Goal: Information Seeking & Learning: Compare options

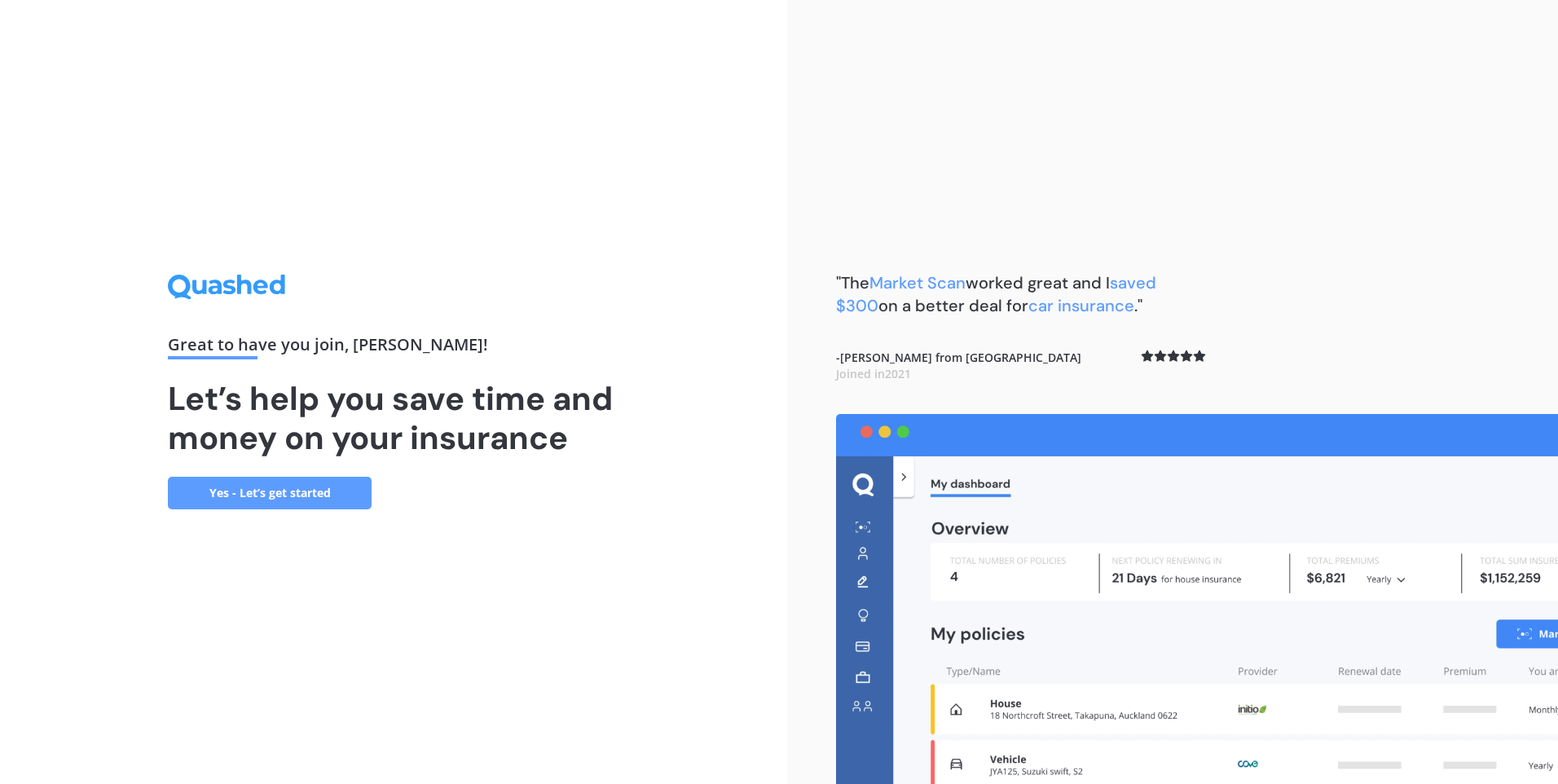
click at [271, 498] on link "Yes - Let’s get started" at bounding box center [269, 493] width 203 height 33
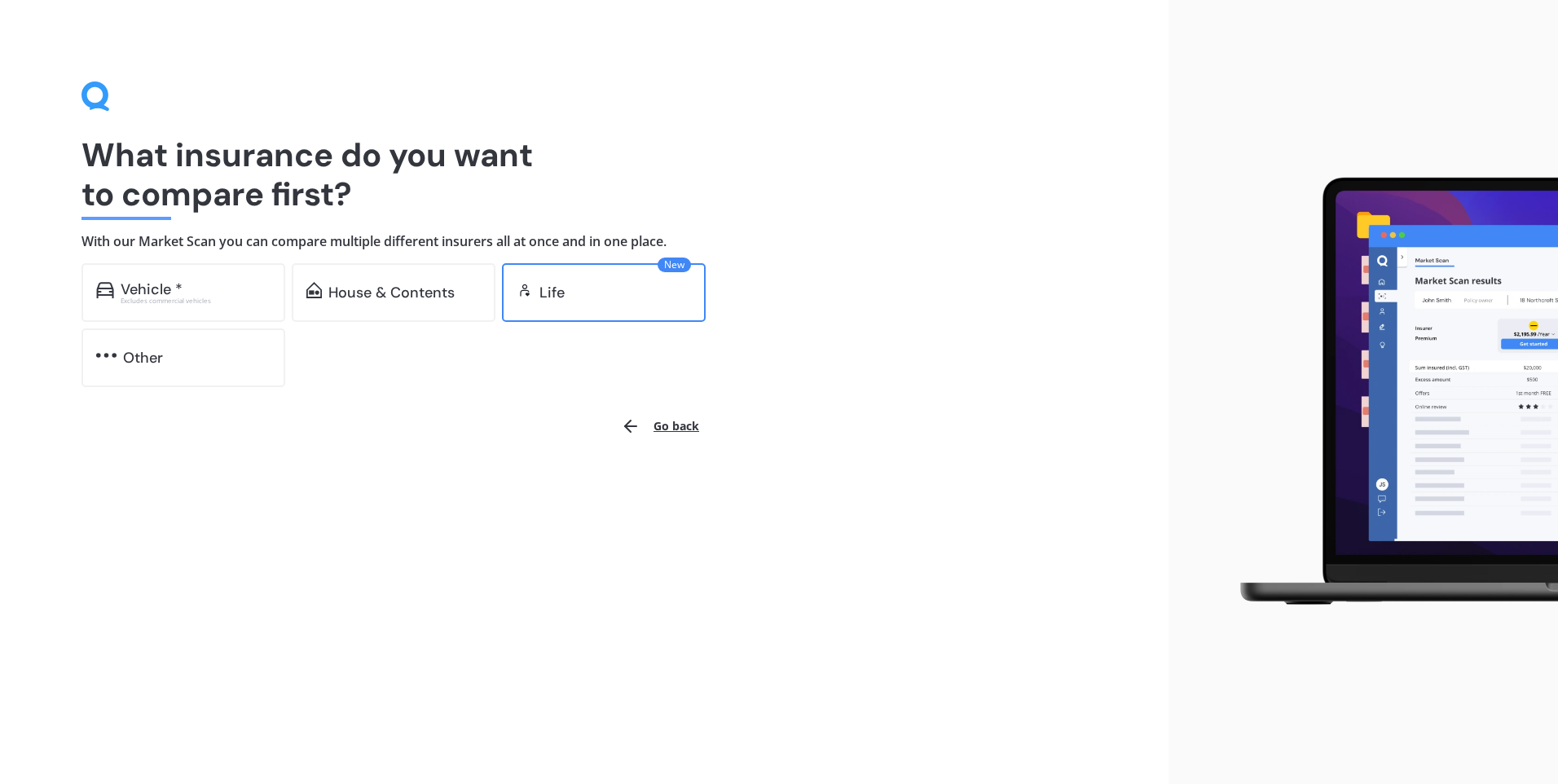
click at [529, 295] on img at bounding box center [525, 289] width 16 height 16
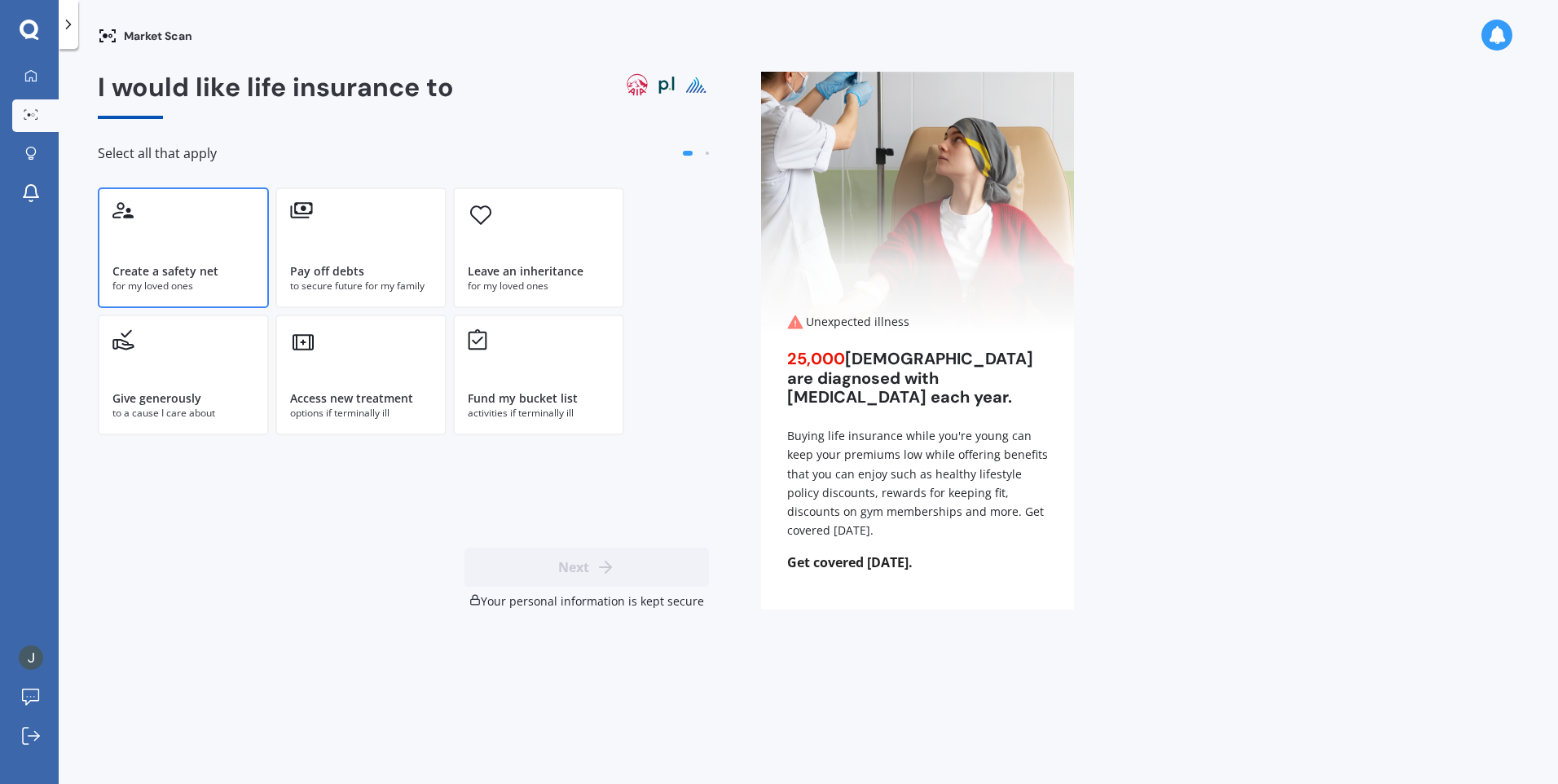
click at [174, 250] on div "Create a safety net for my loved ones" at bounding box center [183, 248] width 171 height 121
click at [570, 564] on button "Next" at bounding box center [587, 567] width 244 height 39
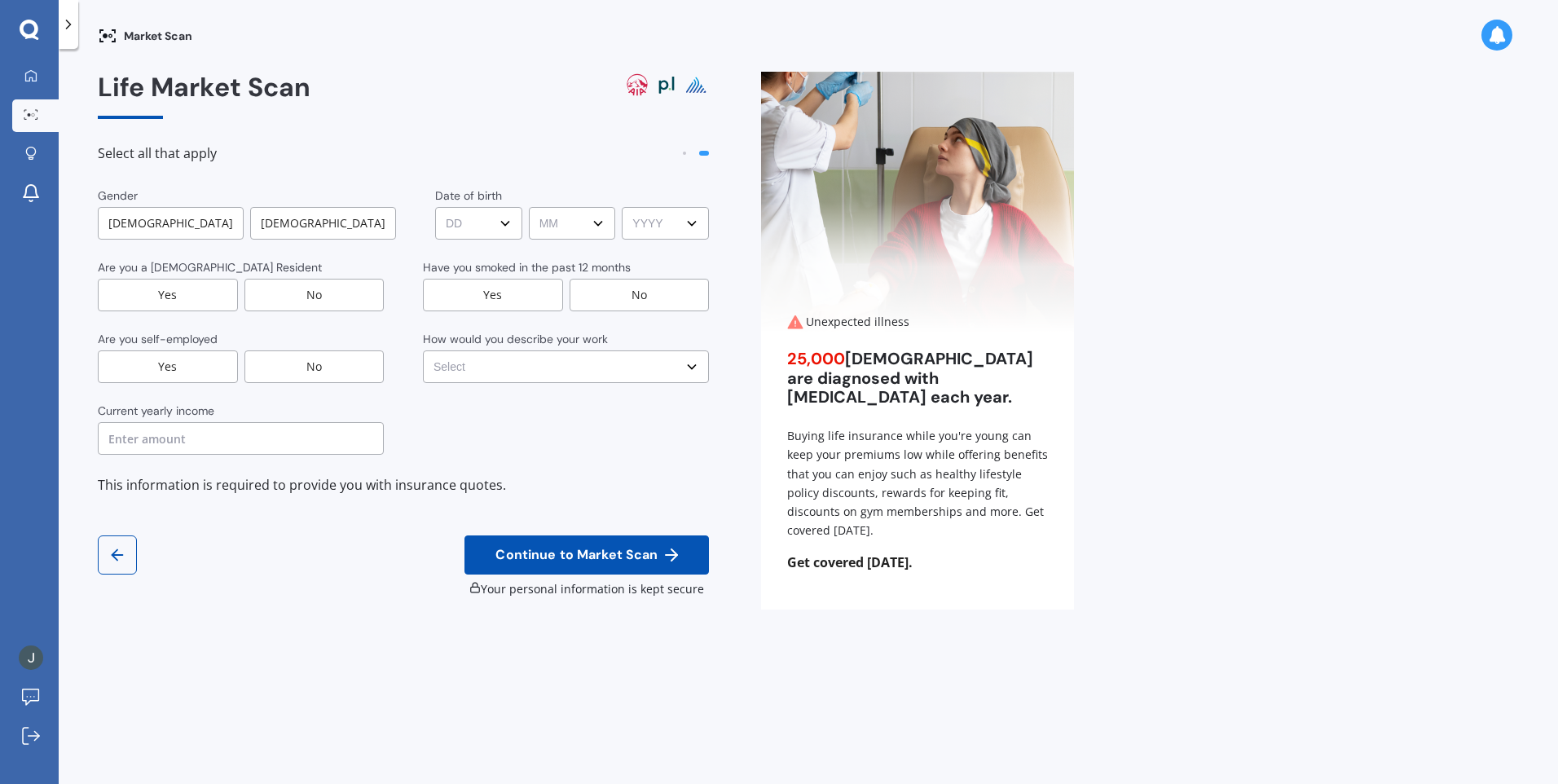
click at [317, 222] on div "[DEMOGRAPHIC_DATA]" at bounding box center [322, 224] width 146 height 33
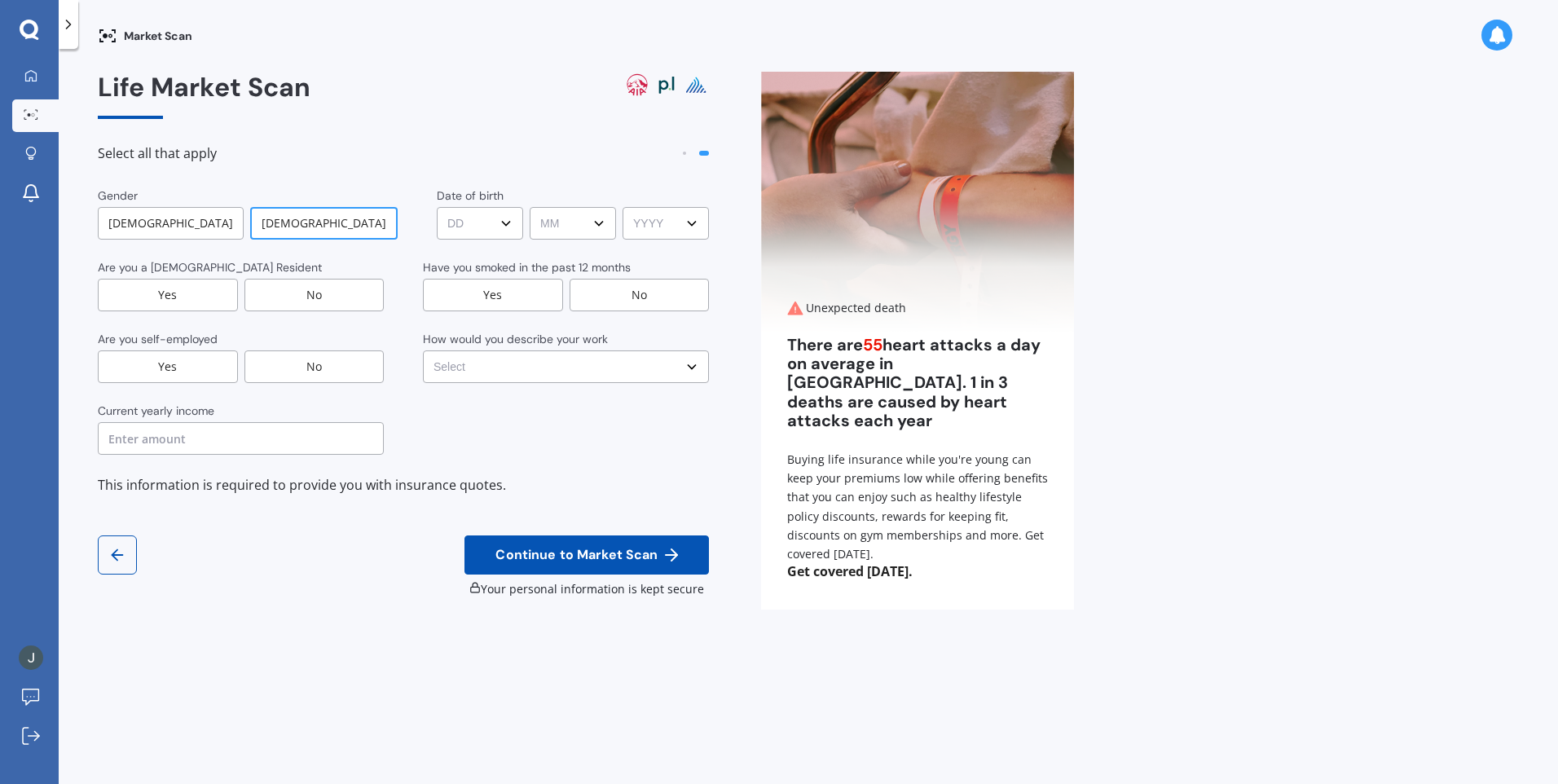
click at [494, 227] on select "DD DD 01 02 03 04 05 06 07 08 09 10 11 12 13 14 15 16 17 18 19 20 21 22 23 24 2…" at bounding box center [479, 224] width 86 height 33
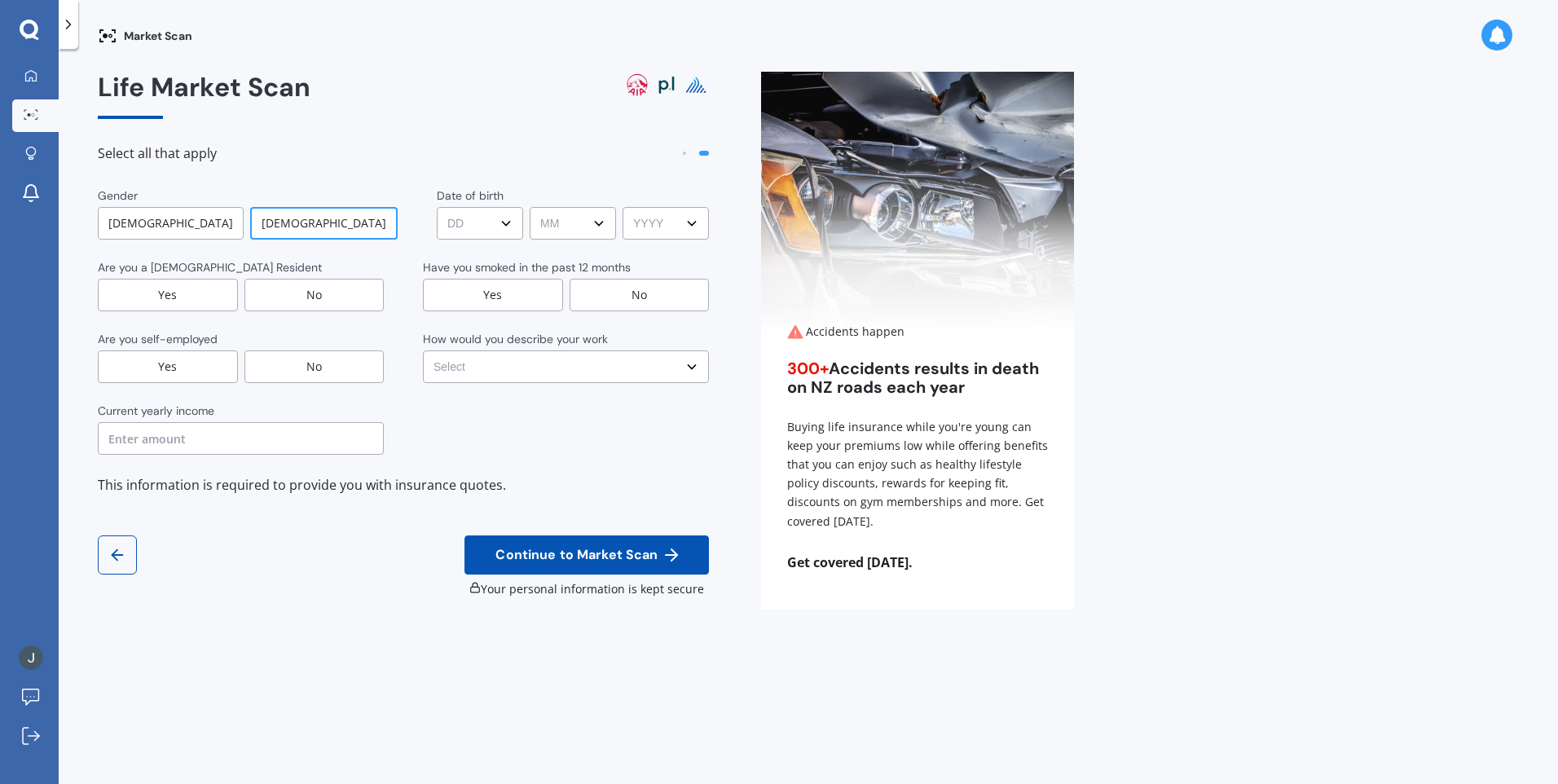
select select "22"
click at [437, 207] on select "DD DD 01 02 03 04 05 06 07 08 09 10 11 12 13 14 15 16 17 18 19 20 21 22 23 24 2…" at bounding box center [479, 224] width 86 height 33
click at [597, 226] on select "MM MM 01 02 03 04 05 06 07 08 09 10 11 12" at bounding box center [572, 224] width 86 height 33
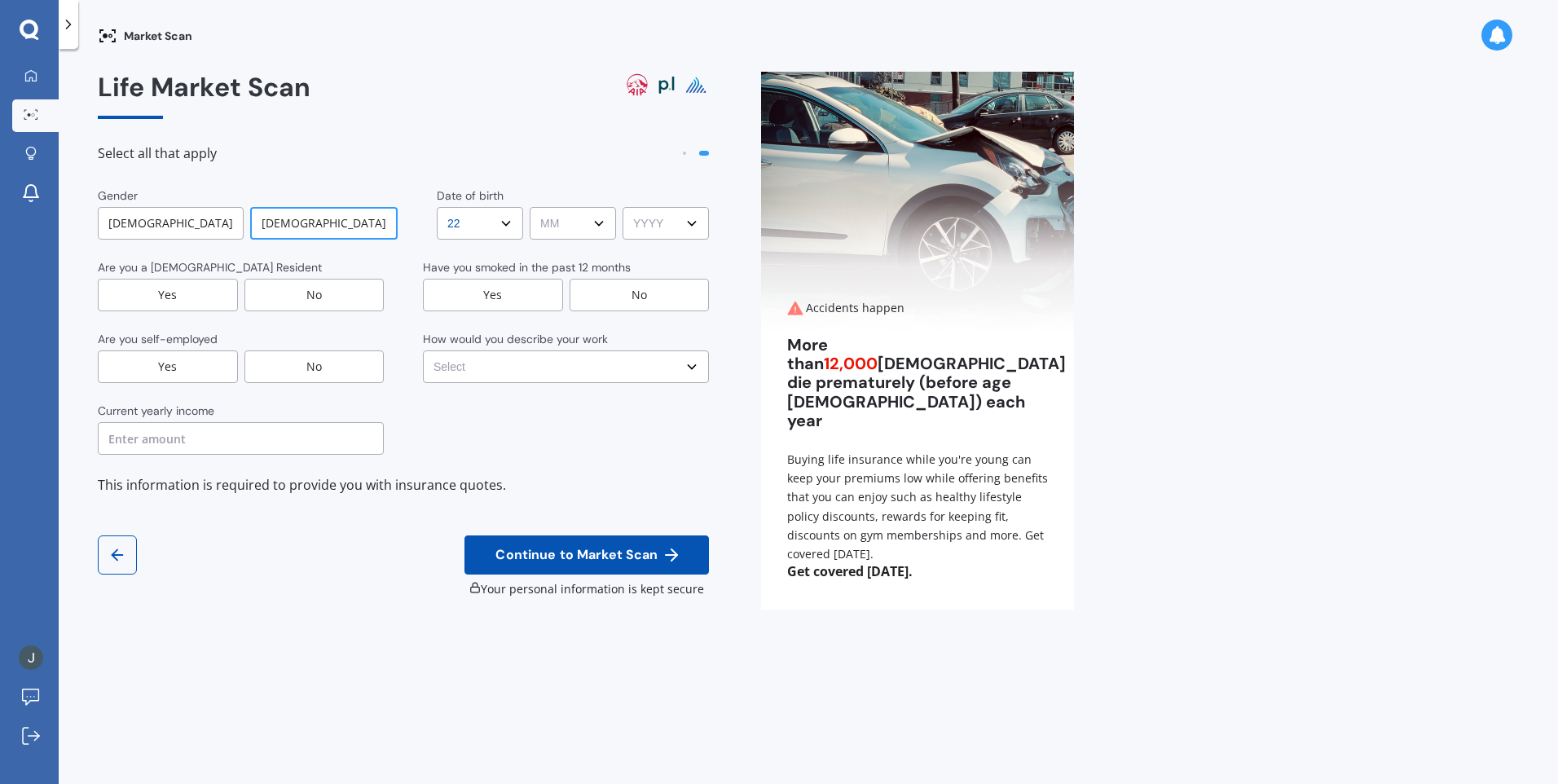
select select "07"
click at [530, 207] on select "MM MM 01 02 03 04 05 06 07 08 09 10 11 12" at bounding box center [572, 224] width 86 height 33
click at [666, 221] on select "YYYY YYYY 2009 2008 2007 2006 2005 2004 2003 2002 2001 2000 1999 1998 1997 1996…" at bounding box center [665, 224] width 86 height 33
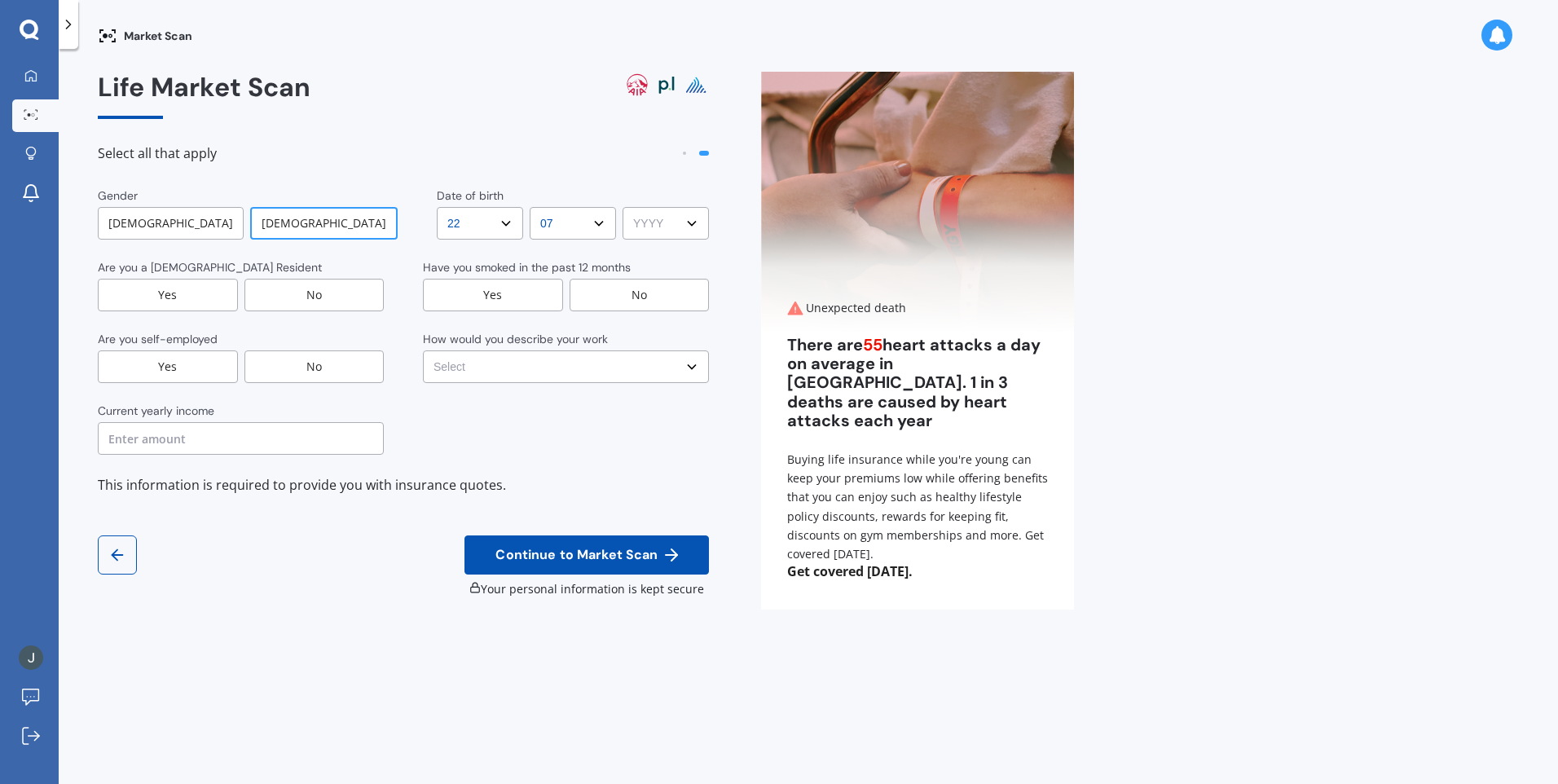
select select "1971"
click at [623, 207] on select "YYYY YYYY 2009 2008 2007 2006 2005 2004 2003 2002 2001 2000 1999 1998 1997 1996…" at bounding box center [665, 224] width 86 height 33
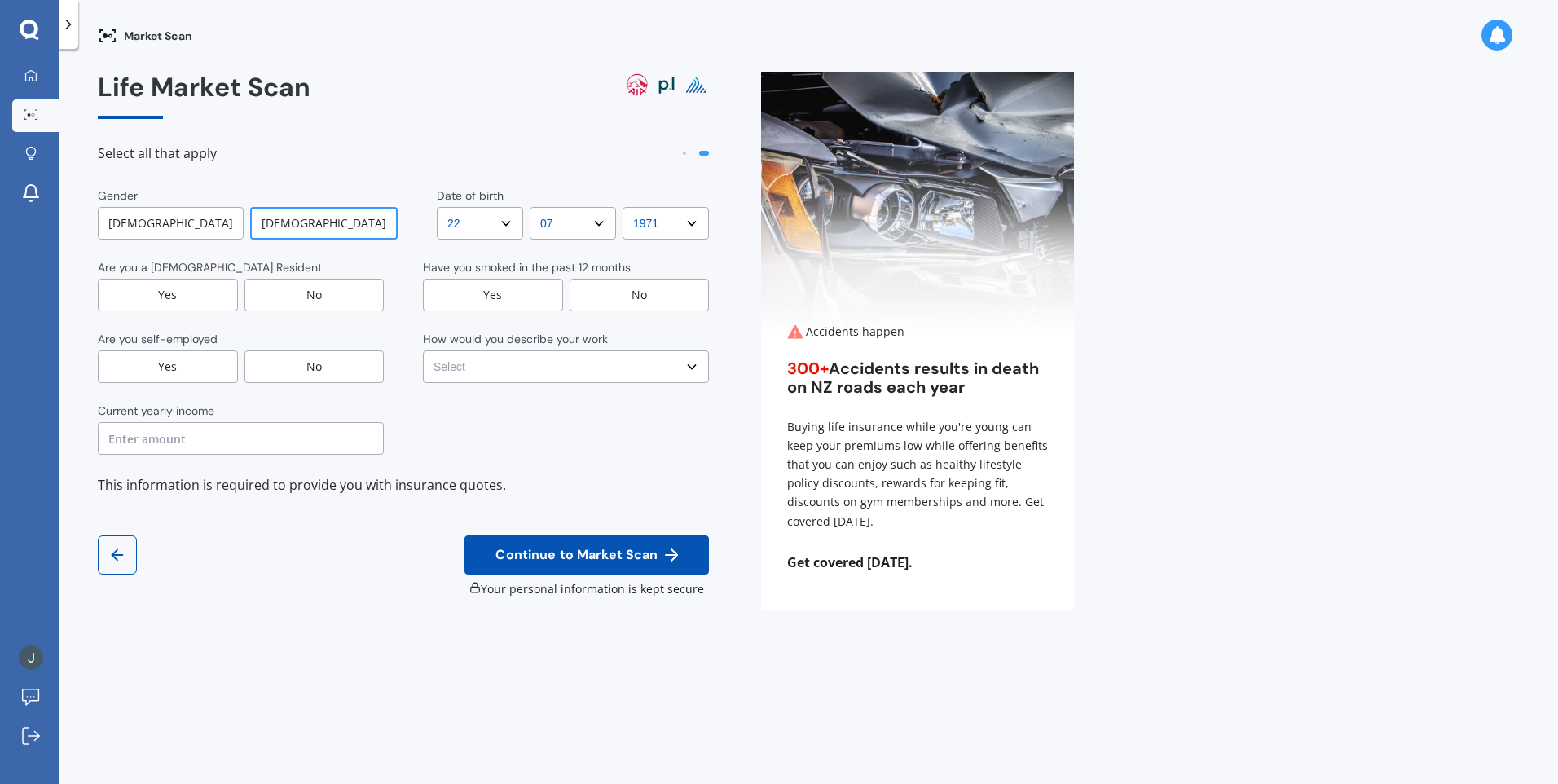
click at [206, 317] on div "Gender [DEMOGRAPHIC_DATA] [DEMOGRAPHIC_DATA] Date of birth DD DD 01 02 03 04 05…" at bounding box center [403, 321] width 611 height 267
click at [206, 292] on div "Yes" at bounding box center [168, 295] width 140 height 33
click at [641, 300] on div "No" at bounding box center [639, 295] width 140 height 33
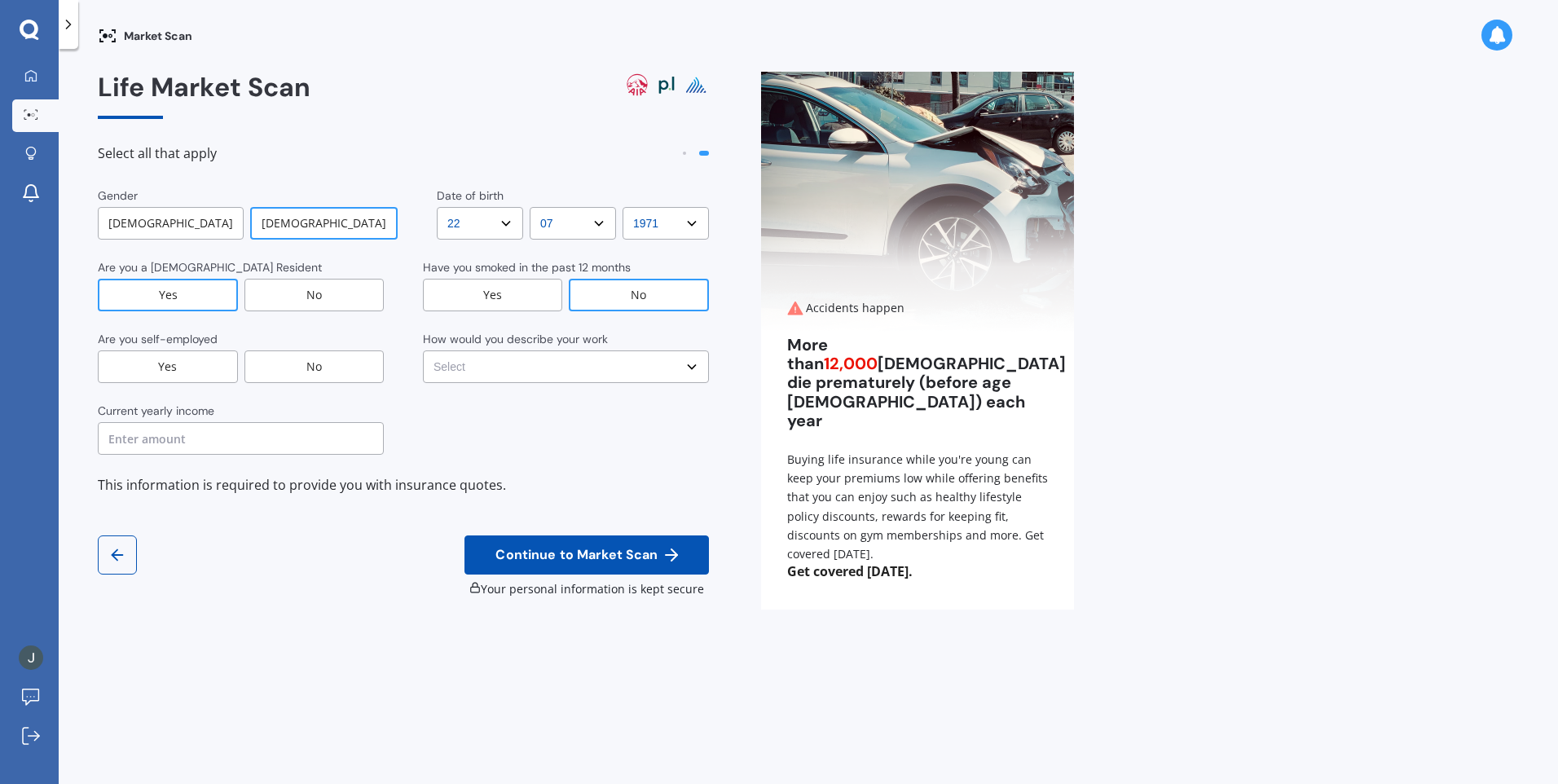
click at [319, 368] on div "No" at bounding box center [314, 367] width 140 height 33
click at [692, 367] on select "Select No manual work e.g. lawyer, consultant, engineer Light manual work [PERS…" at bounding box center [565, 367] width 286 height 33
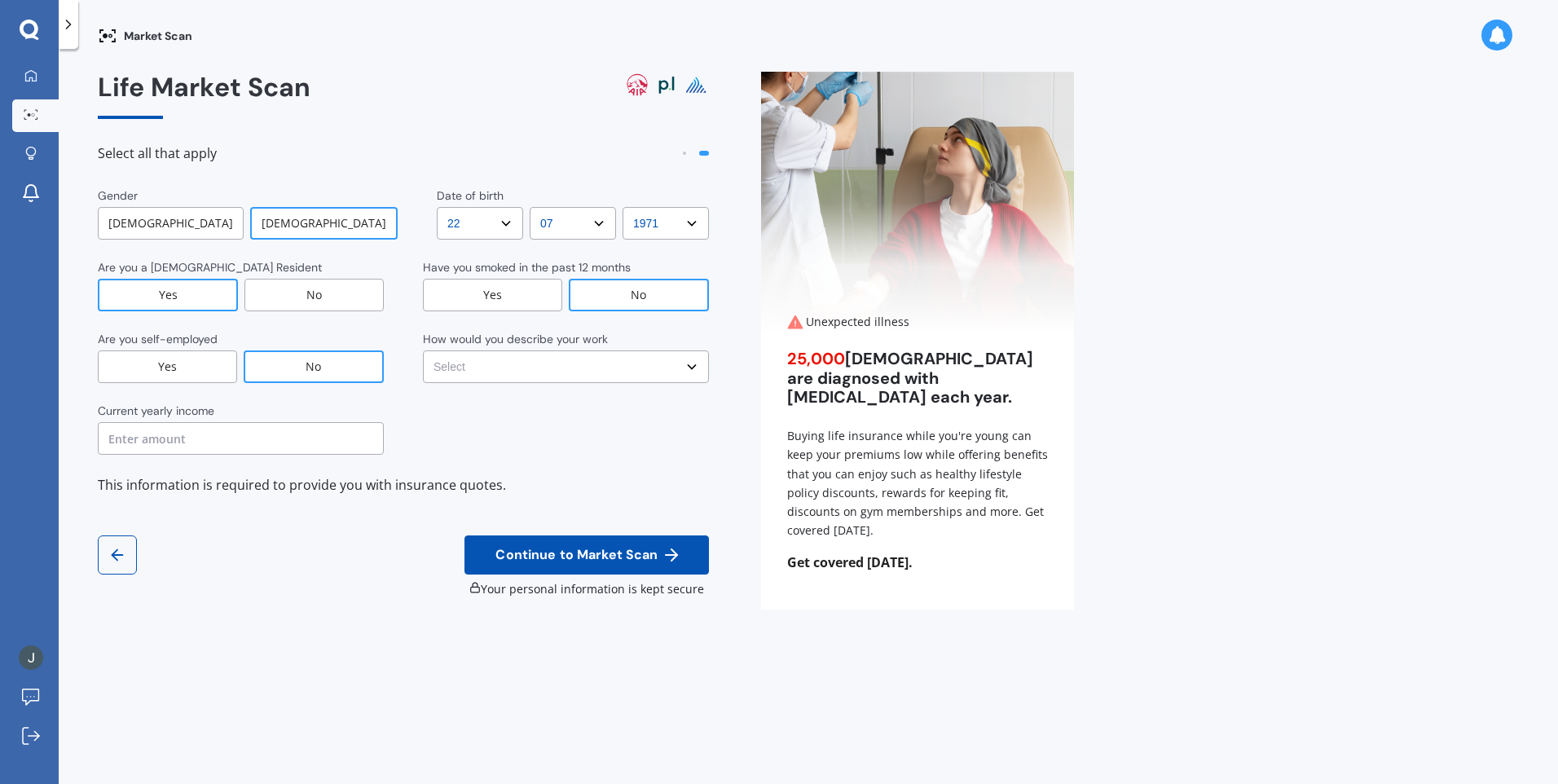
select select "No manual work e.g. lawyer, consultant, engineer"
click at [423, 350] on select "Select No manual work e.g. lawyer, consultant, engineer Light manual work [PERS…" at bounding box center [565, 367] width 286 height 33
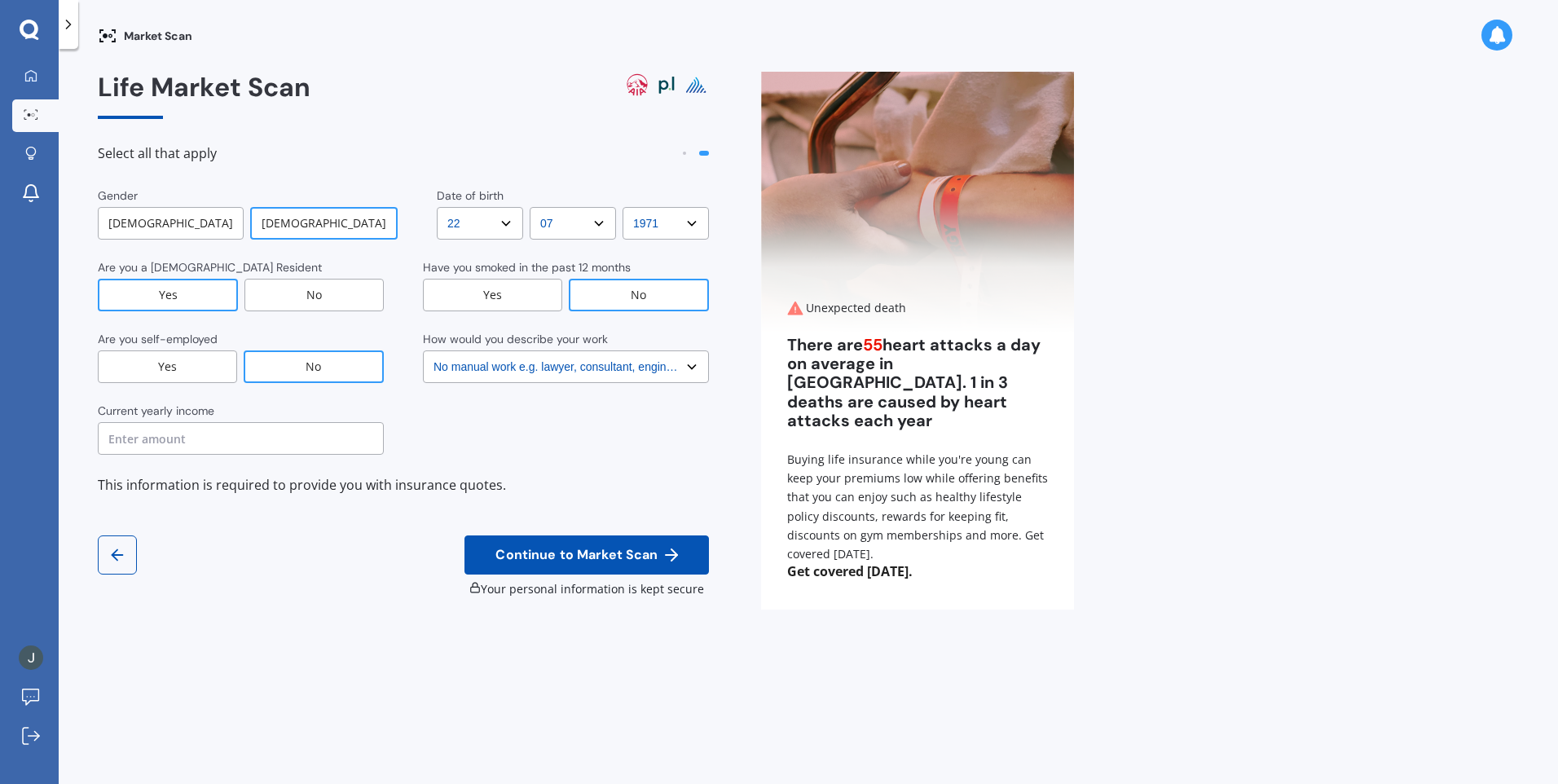
click at [311, 445] on input "text" at bounding box center [240, 438] width 286 height 33
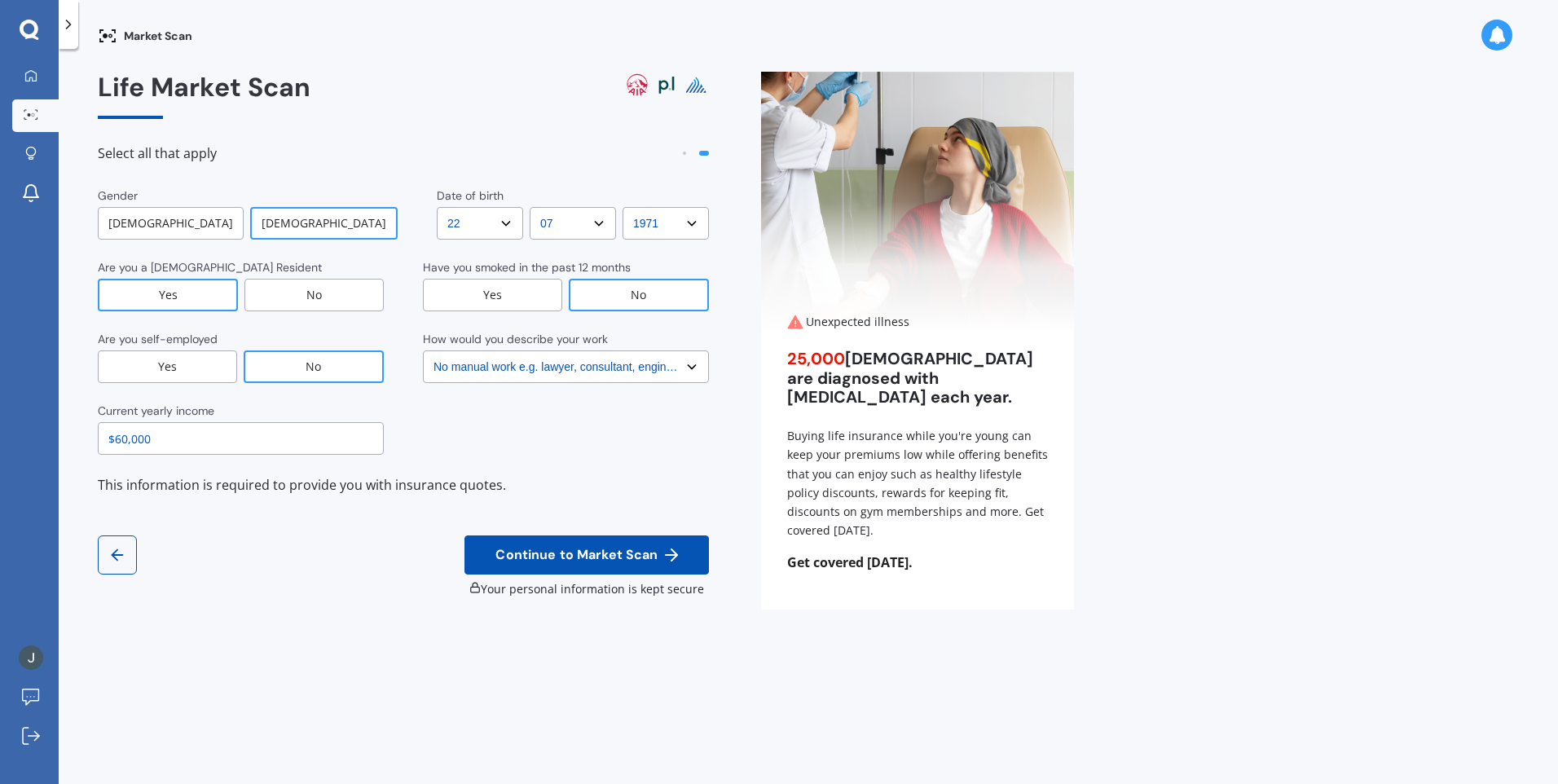
type input "$60,000"
click at [574, 556] on span "Continue to Market Scan" at bounding box center [576, 556] width 168 height 15
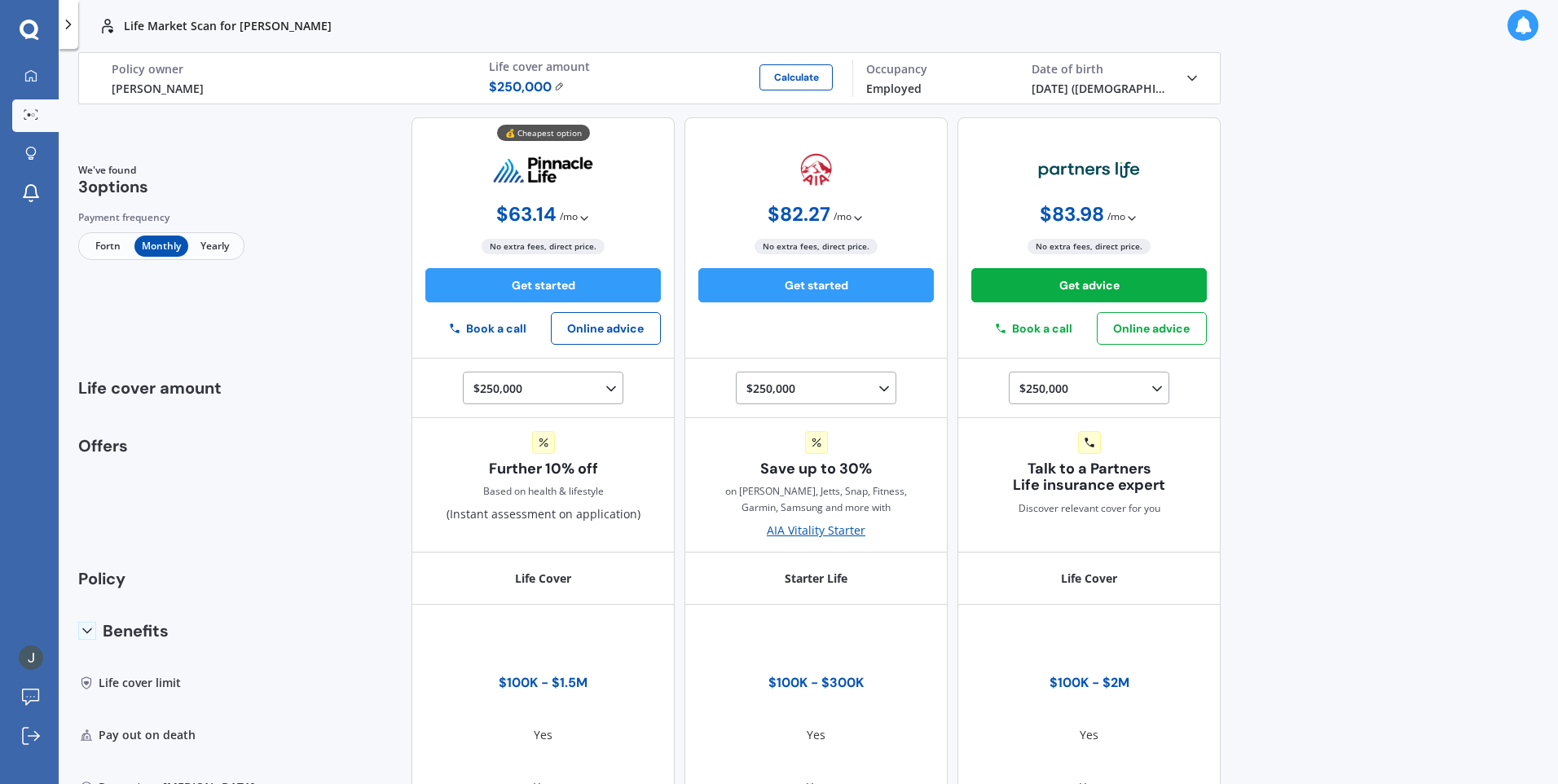
click at [1184, 77] on icon at bounding box center [1192, 77] width 16 height 16
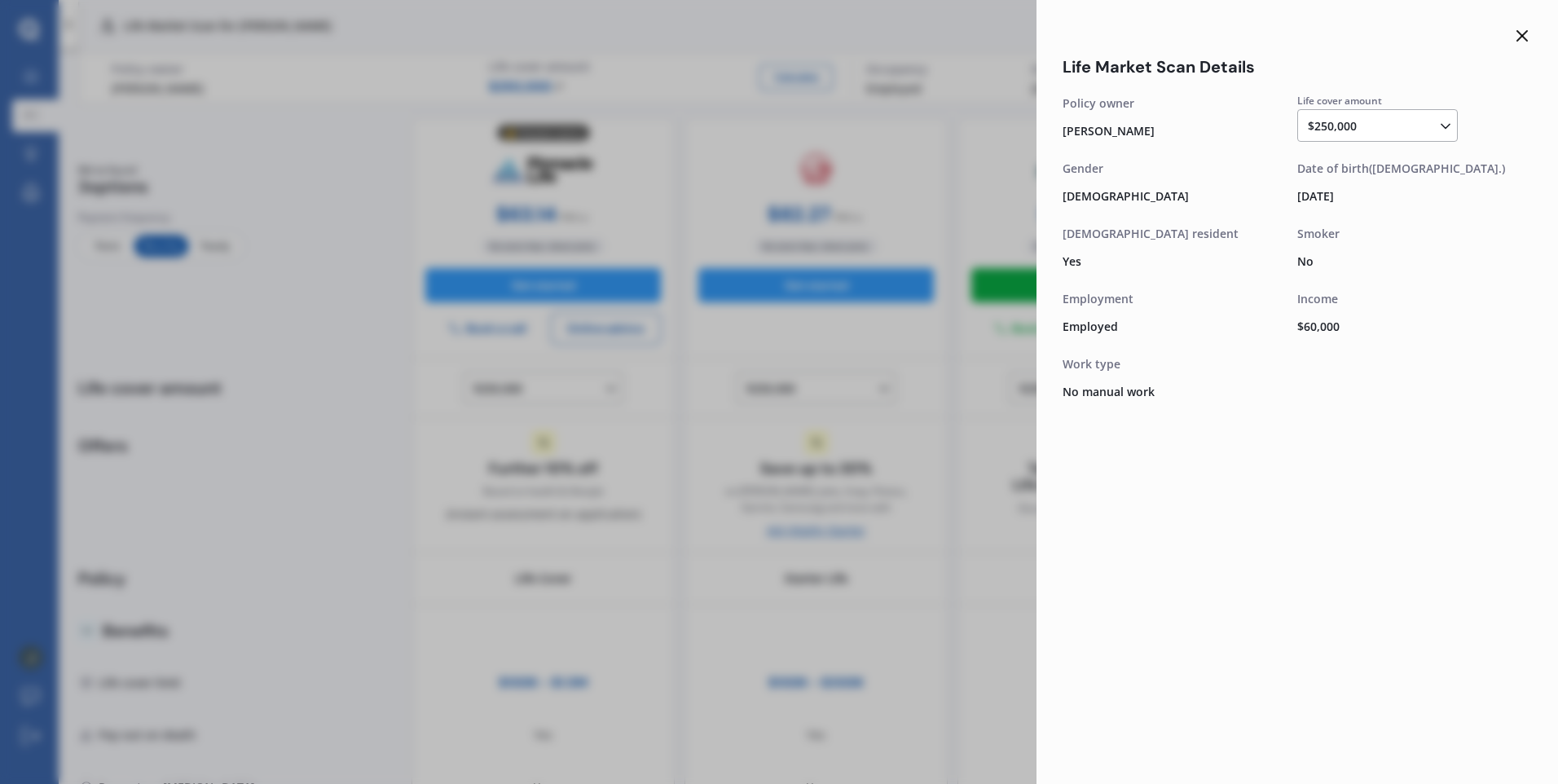
click at [1275, 532] on div "Life Market Scan Details Life cover amount $250,000 $100,000 $150,000 $200,000 …" at bounding box center [1298, 392] width 522 height 784
click at [1523, 35] on line at bounding box center [1522, 36] width 10 height 10
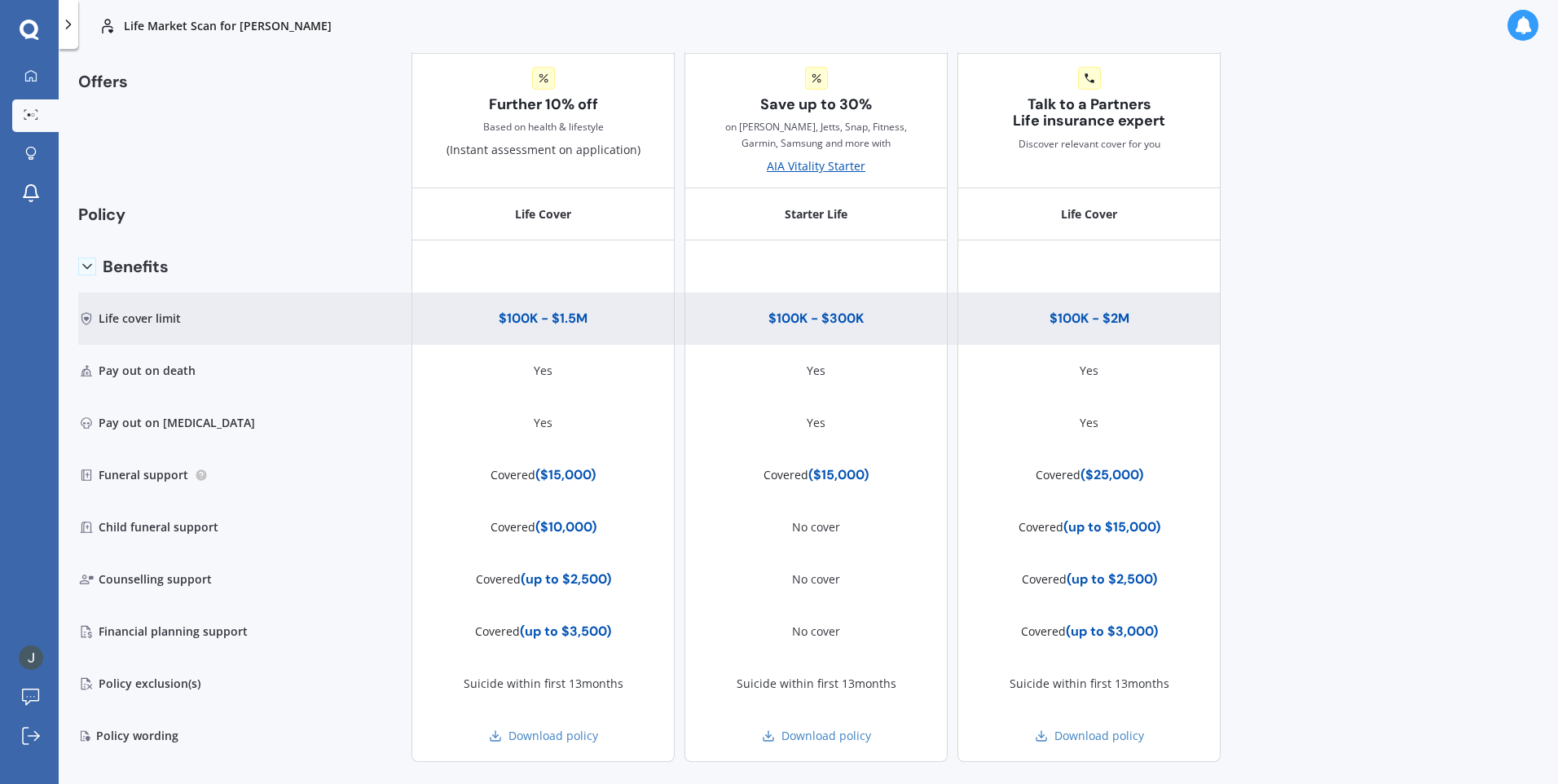
scroll to position [398, 0]
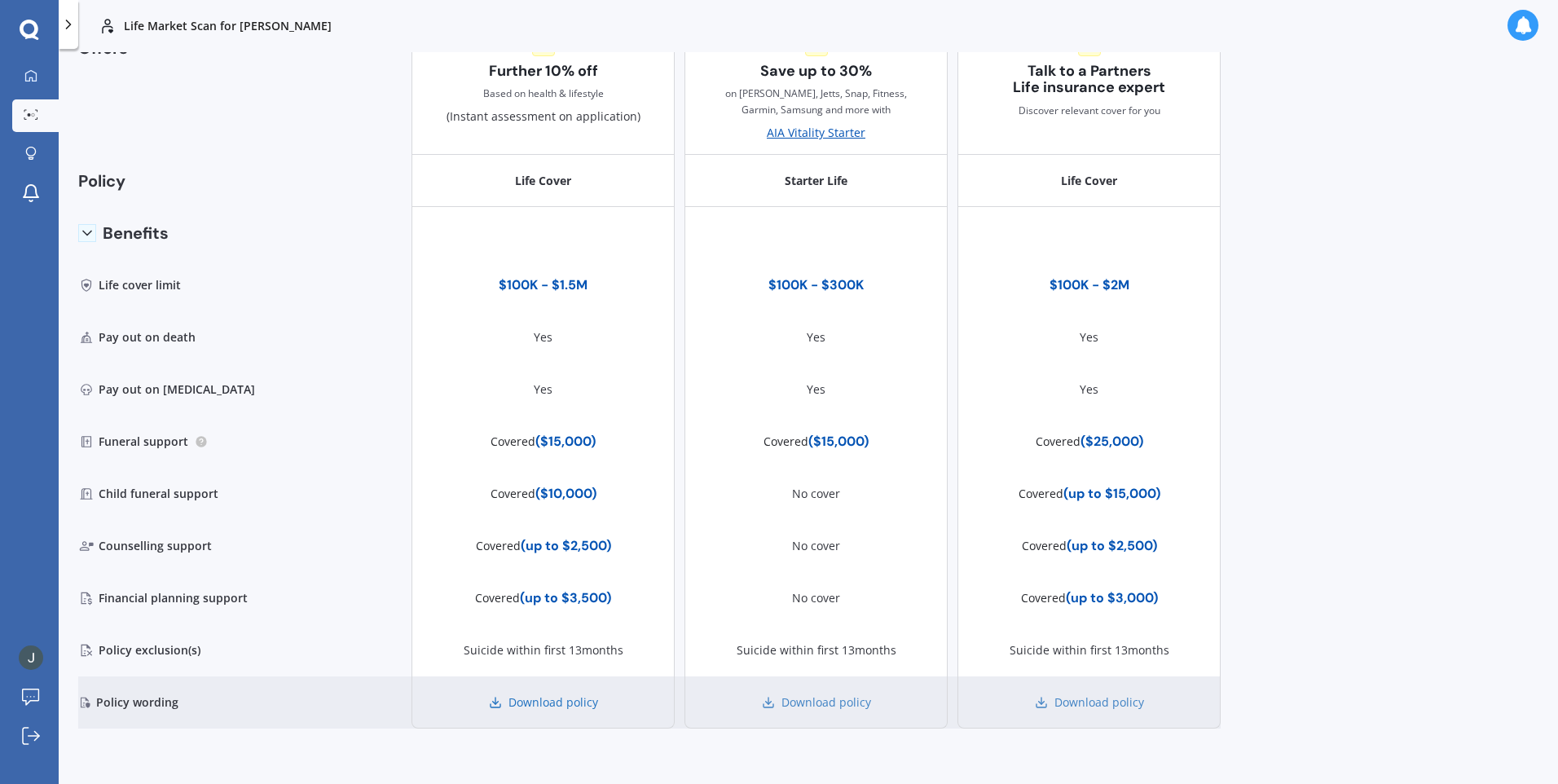
click at [497, 706] on link "Download policy" at bounding box center [543, 702] width 109 height 16
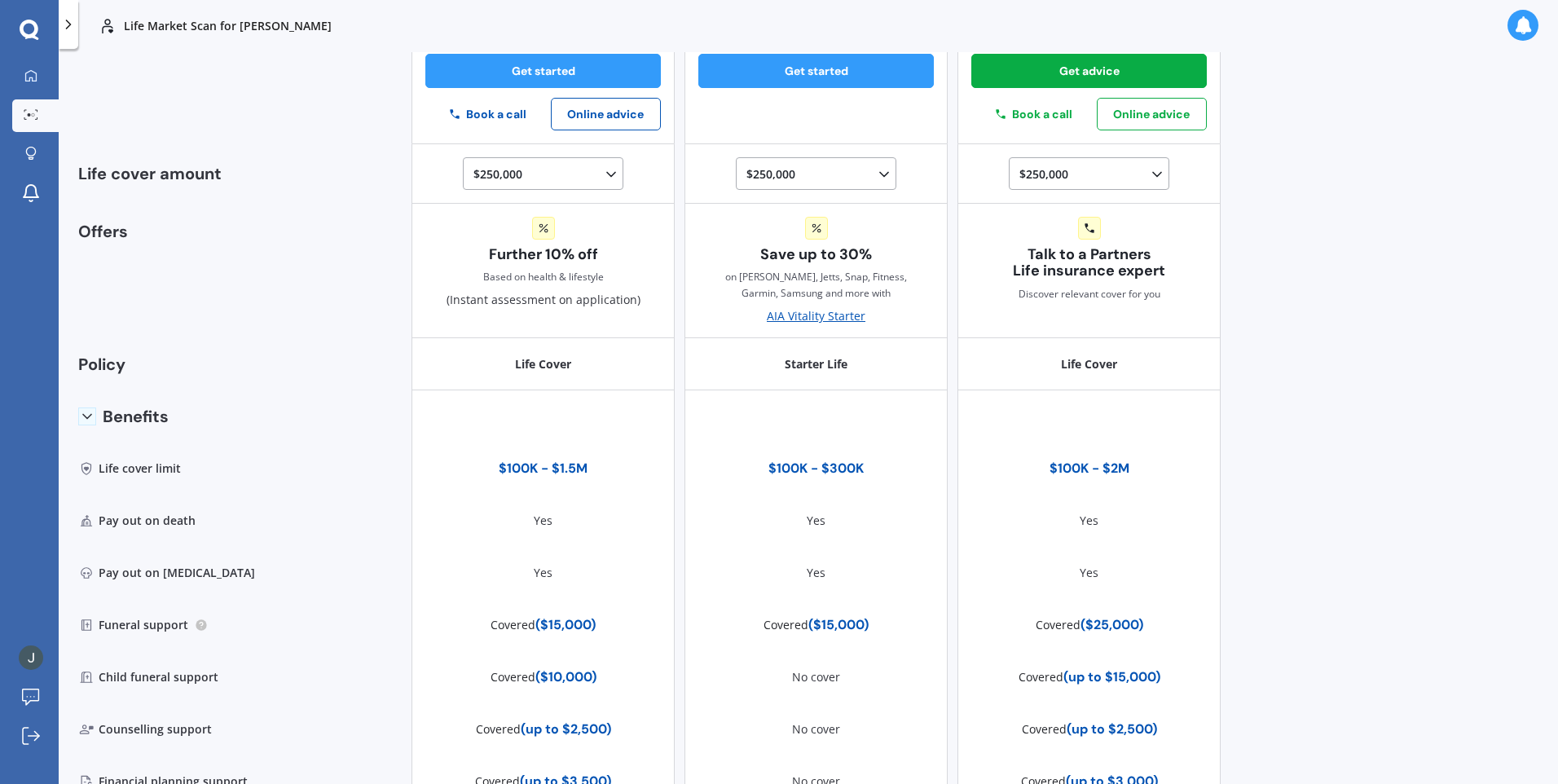
scroll to position [0, 0]
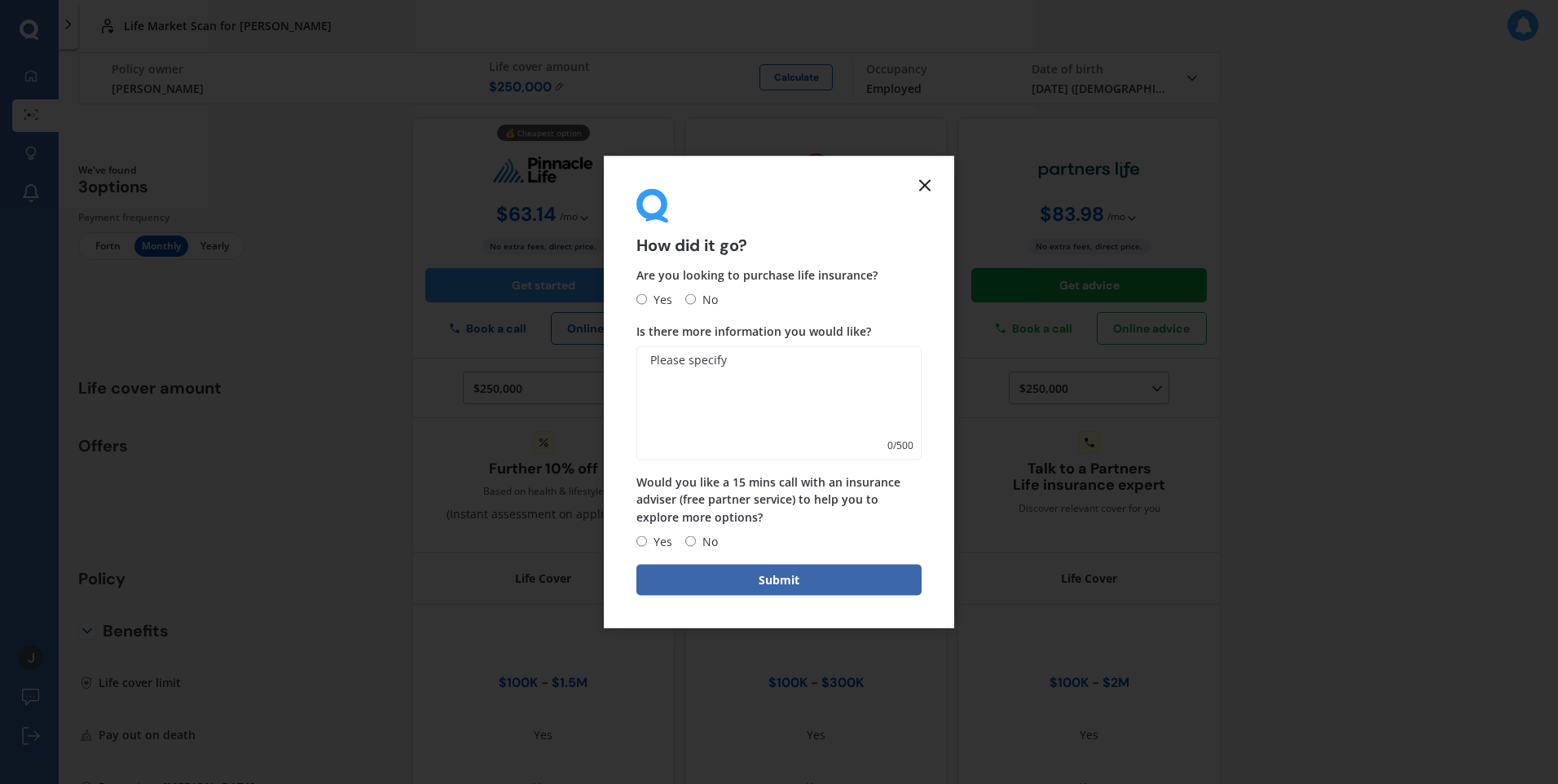
click at [644, 301] on input "Yes" at bounding box center [641, 299] width 11 height 11
radio input "true"
click at [680, 369] on textarea "Is there more information you would like?" at bounding box center [779, 404] width 286 height 114
click at [761, 399] on textarea "Hi we are looking around for cheaper life cover insurance. We are curently with…" at bounding box center [779, 404] width 286 height 114
type textarea "Hi we are looking around for cheaper life cover insurance. We are curently with…"
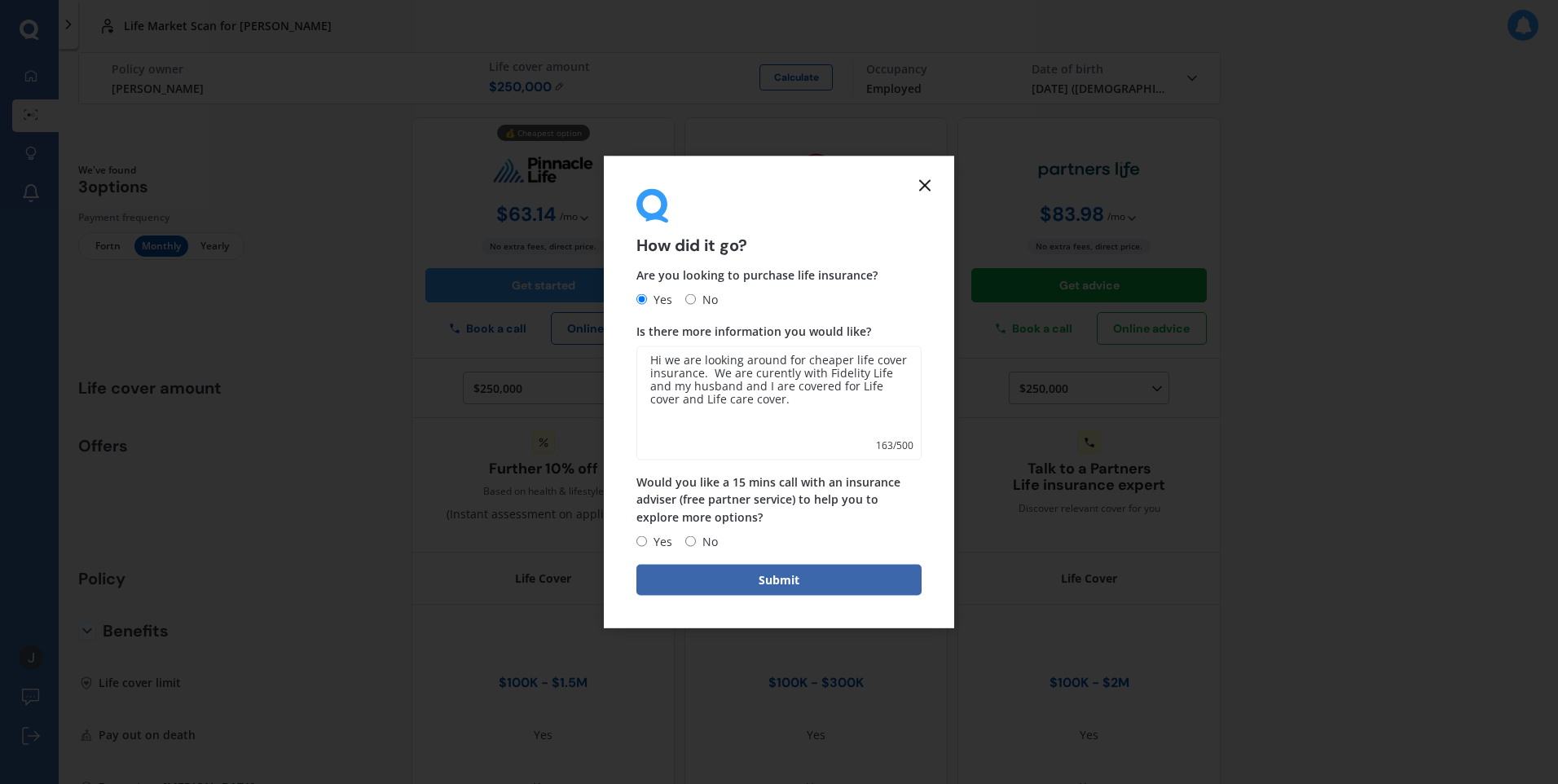
click at [643, 544] on input "Yes" at bounding box center [641, 541] width 11 height 11
radio input "true"
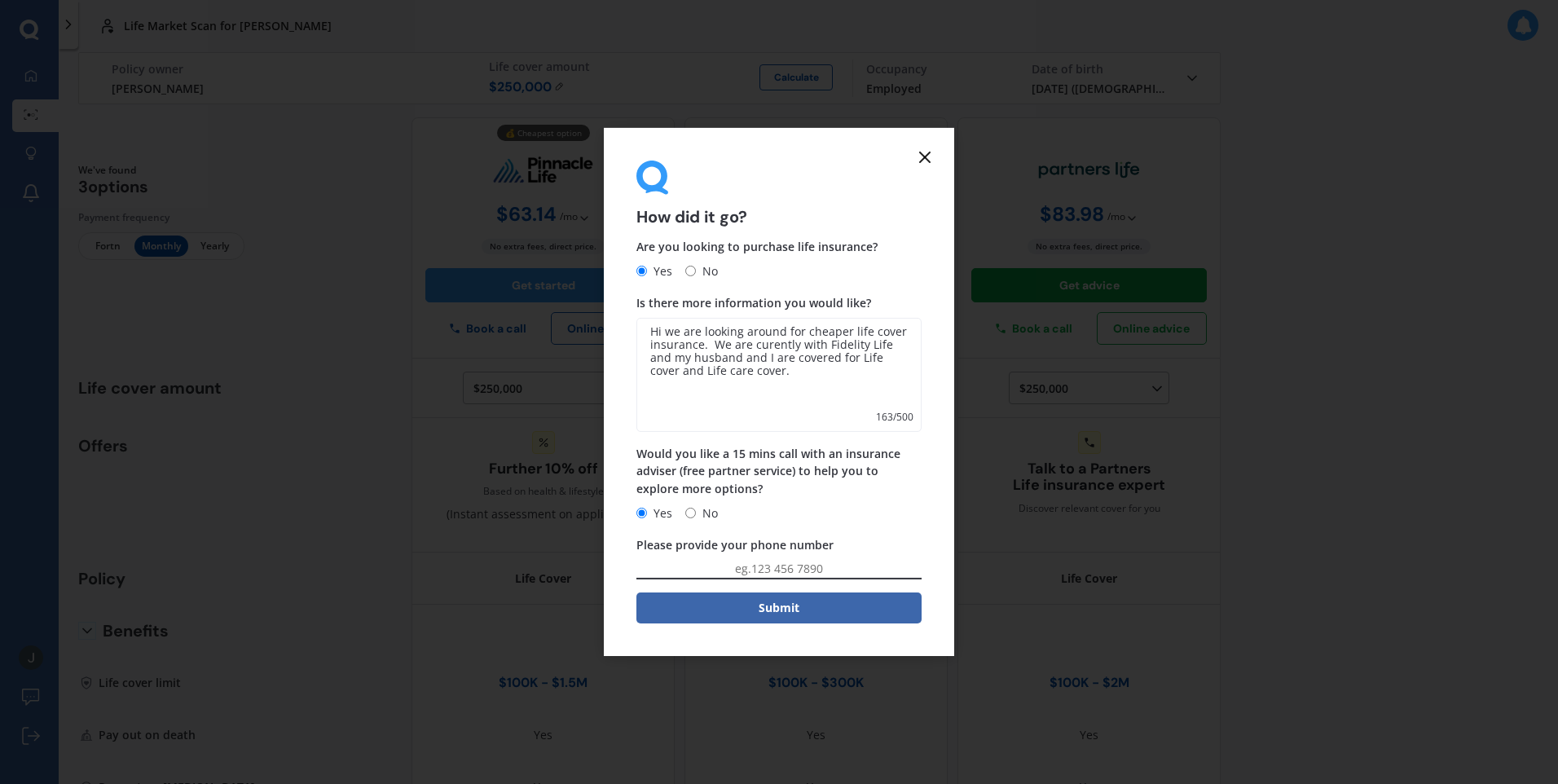
click at [751, 568] on input "Please provide your phone number" at bounding box center [779, 569] width 286 height 19
type input "0274448304"
click at [795, 617] on button "Submit" at bounding box center [779, 608] width 286 height 31
